Goal: Book appointment/travel/reservation

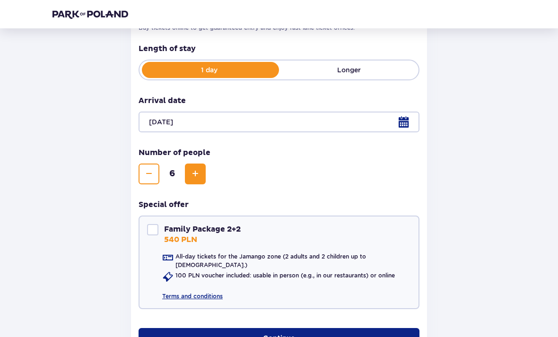
scroll to position [211, 0]
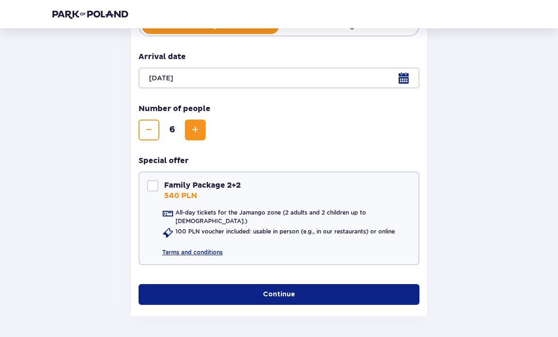
click at [323, 298] on button "Continue" at bounding box center [279, 294] width 281 height 21
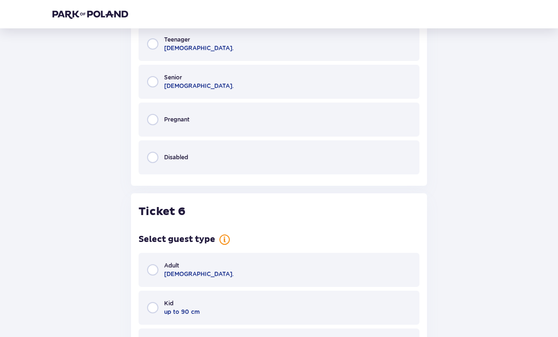
scroll to position [2113, 0]
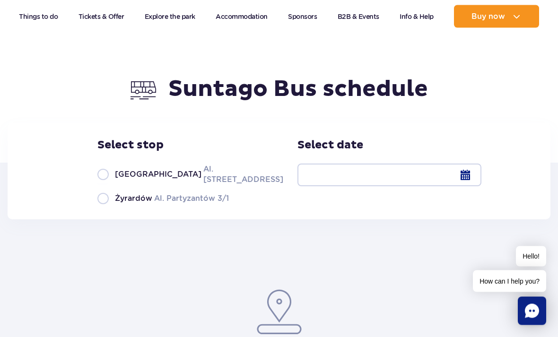
scroll to position [70, 0]
click at [106, 182] on label "Warsaw Al. Jerozolimskie 56" at bounding box center [184, 174] width 175 height 21
click at [106, 183] on input "Warsaw Al. Jerozolimskie 56" at bounding box center [102, 184] width 10 height 2
radio input "true"
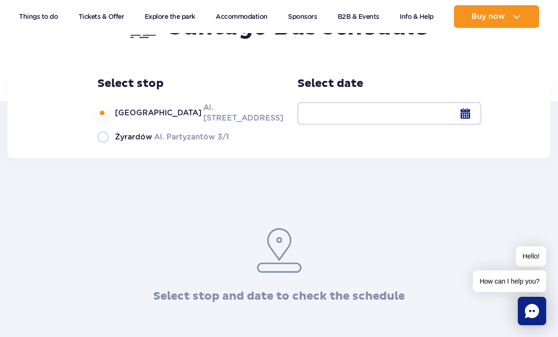
scroll to position [133, 0]
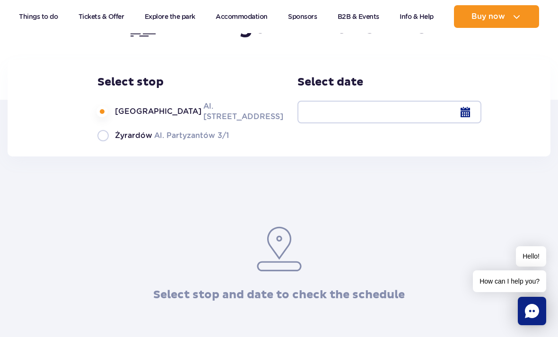
click at [465, 122] on div at bounding box center [390, 112] width 184 height 23
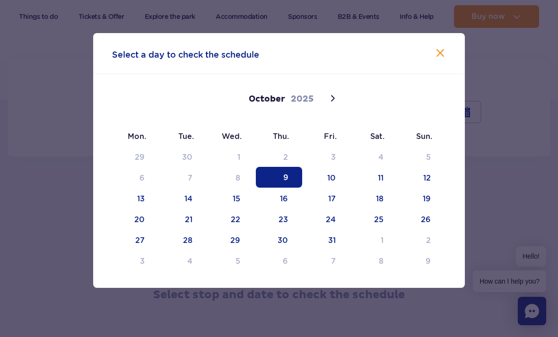
click at [332, 98] on icon at bounding box center [332, 98] width 11 height 11
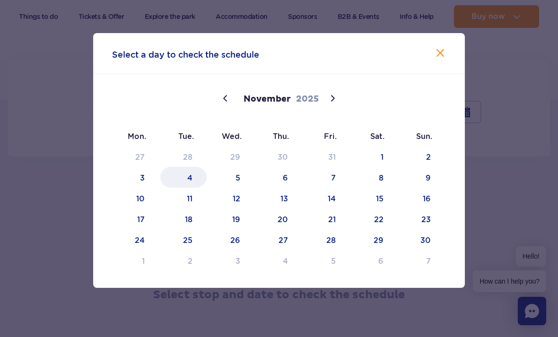
click at [194, 170] on span "4" at bounding box center [183, 177] width 46 height 21
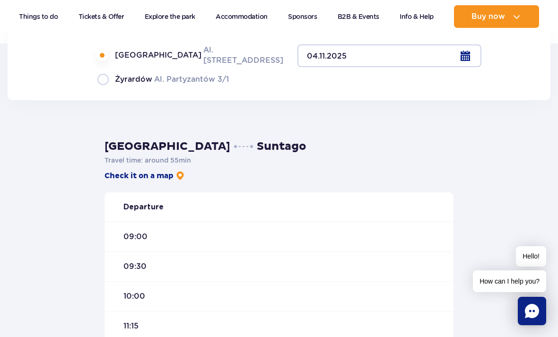
scroll to position [198, 0]
